Goal: Check status: Check status

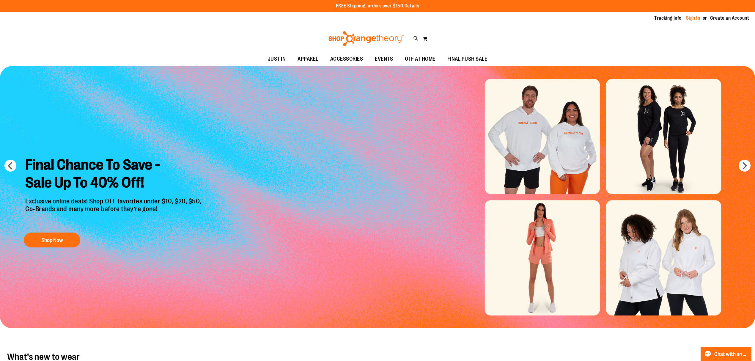
click at [695, 17] on link "Sign In" at bounding box center [693, 18] width 14 height 7
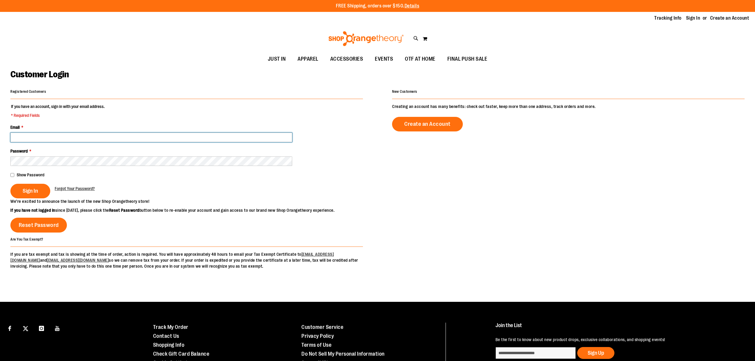
drag, startPoint x: 181, startPoint y: 134, endPoint x: 168, endPoint y: 130, distance: 13.1
click at [175, 133] on input "Email *" at bounding box center [151, 138] width 282 height 10
type input "**********"
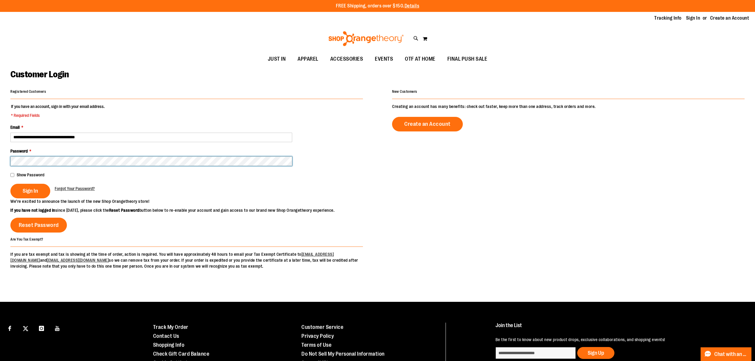
click at [10, 184] on button "Sign In" at bounding box center [30, 191] width 40 height 15
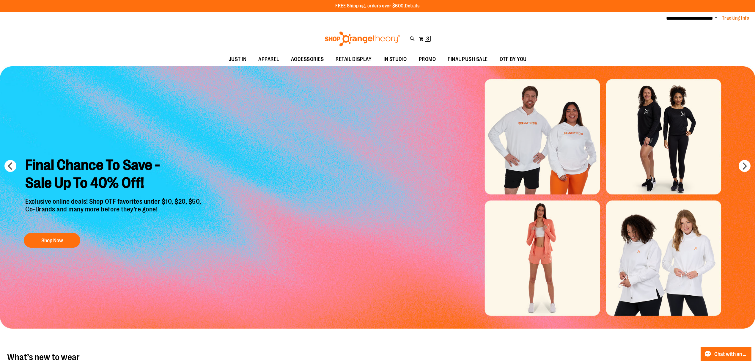
click at [730, 17] on link "Tracking Info" at bounding box center [735, 18] width 27 height 7
